Goal: Task Accomplishment & Management: Use online tool/utility

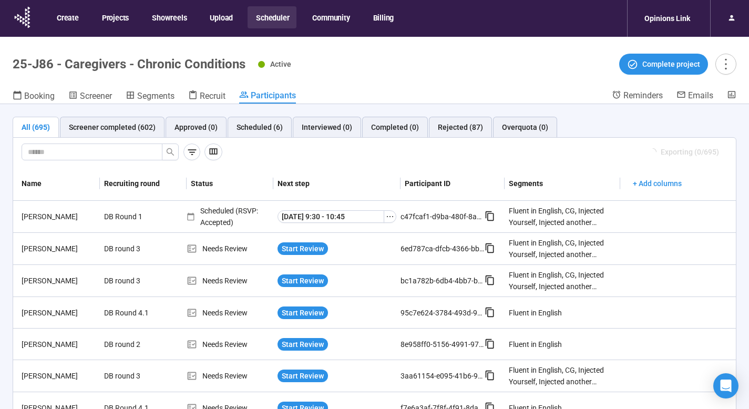
click at [283, 16] on button "Scheduler" at bounding box center [271, 17] width 49 height 22
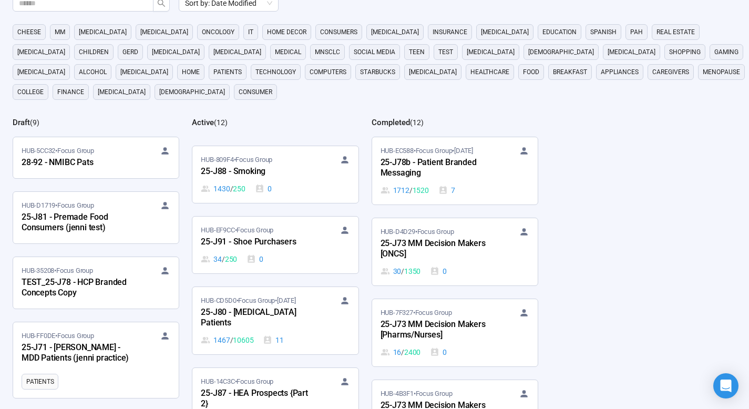
scroll to position [282, 0]
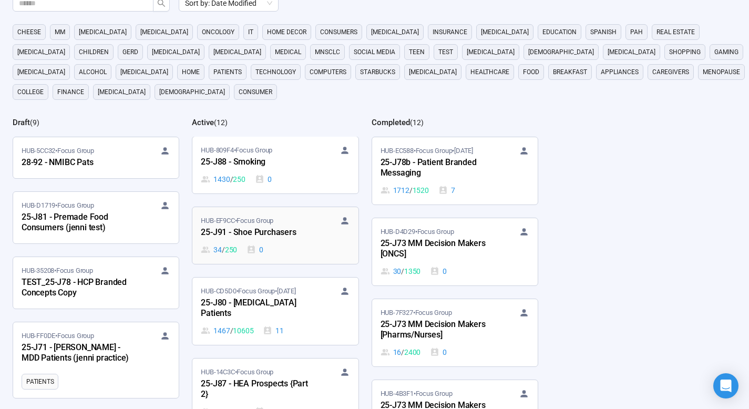
click at [293, 224] on div "HUB-EF9CC • Focus Group" at bounding box center [275, 220] width 149 height 11
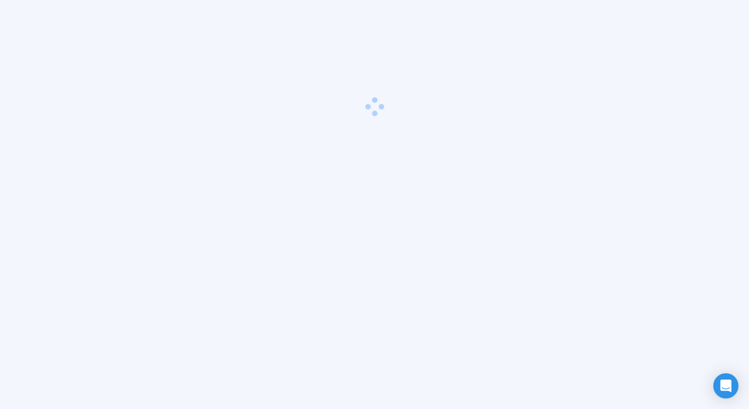
scroll to position [37, 0]
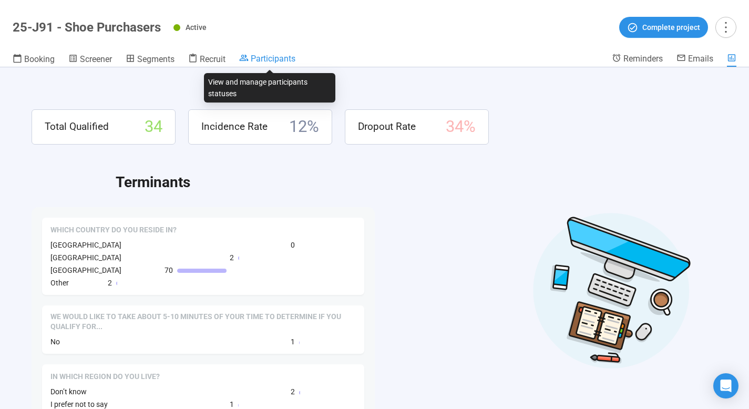
click at [280, 57] on span "Participants" at bounding box center [273, 59] width 45 height 10
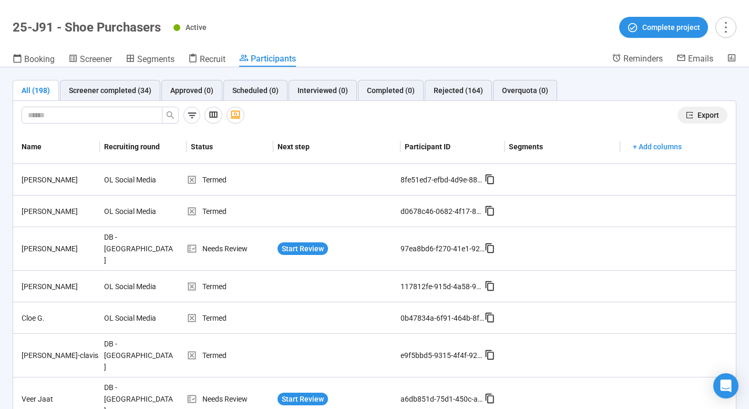
click at [707, 113] on span "Export" at bounding box center [708, 115] width 22 height 12
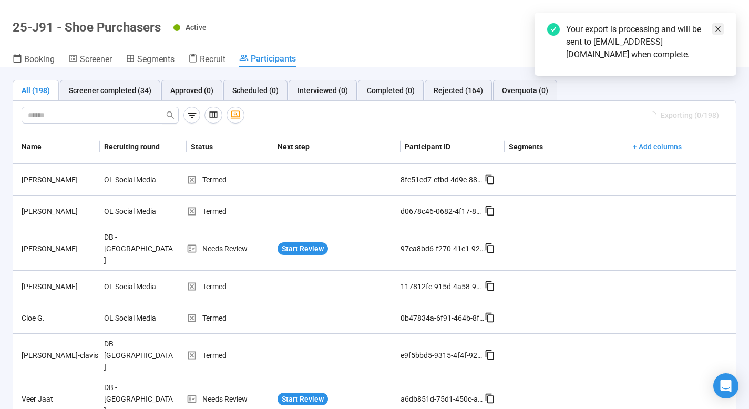
click at [719, 25] on icon "close" at bounding box center [717, 28] width 7 height 7
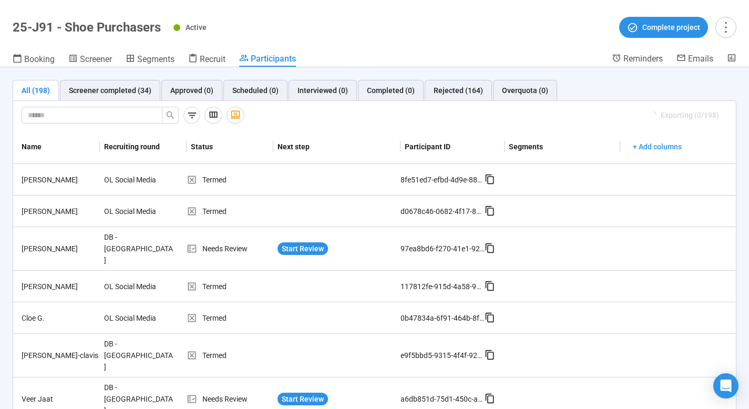
scroll to position [35, 0]
